Goal: Check status: Check status

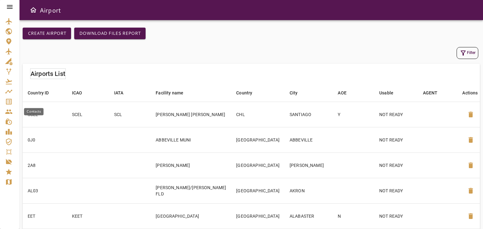
click at [13, 101] on div "Service Orders" at bounding box center [9, 102] width 9 height 8
click at [13, 99] on div "Service Orders" at bounding box center [9, 102] width 9 height 8
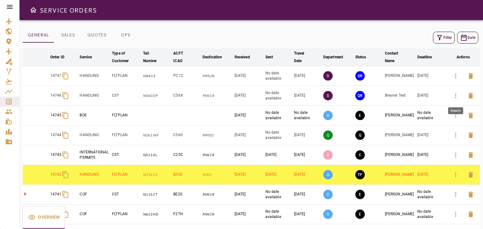
click at [457, 96] on icon "button" at bounding box center [456, 96] width 8 height 8
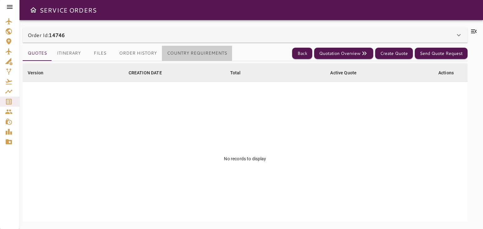
click at [187, 53] on button "Country Requirements" at bounding box center [197, 53] width 70 height 15
